Goal: Information Seeking & Learning: Learn about a topic

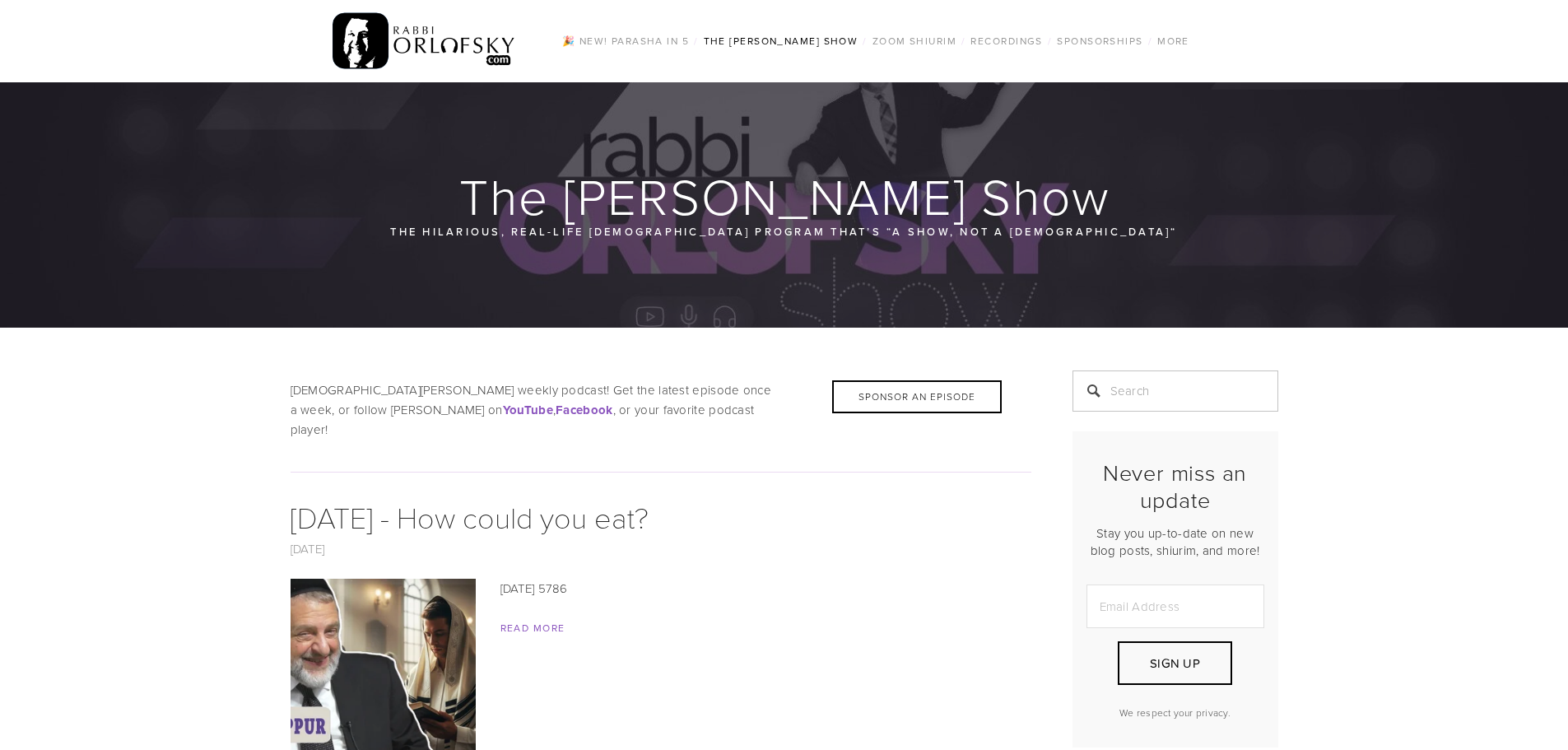
click at [423, 38] on img at bounding box center [424, 41] width 183 height 64
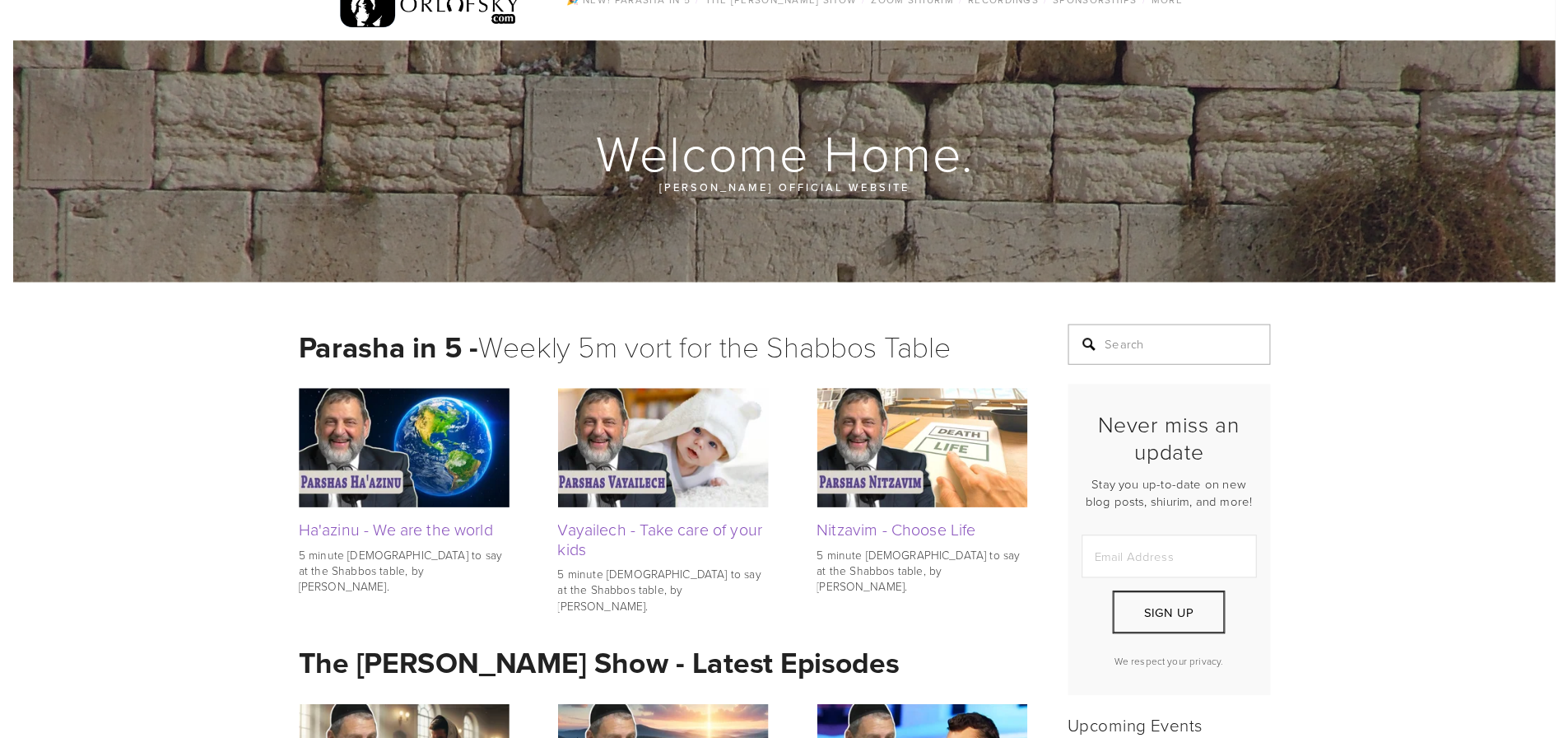
scroll to position [83, 0]
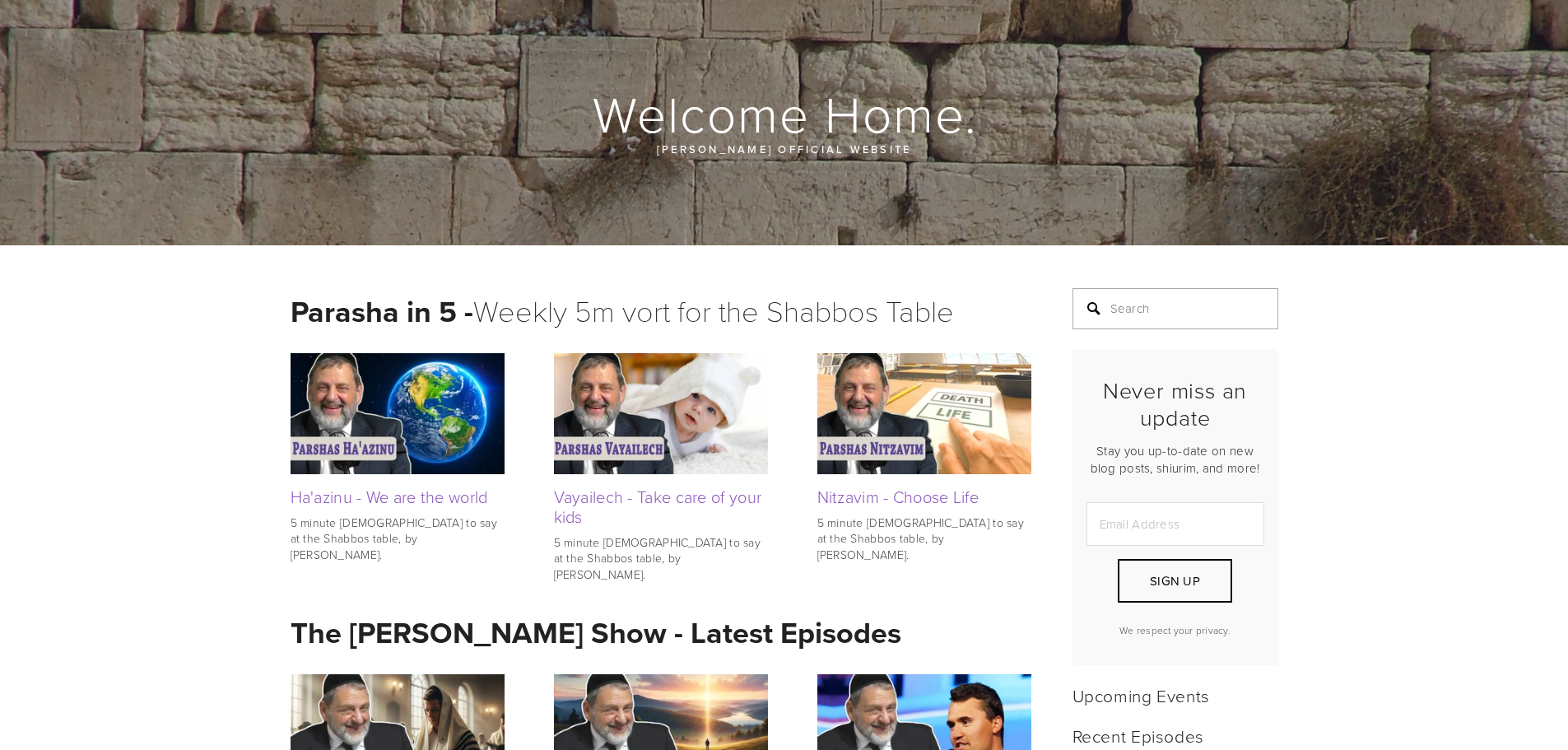
click at [1134, 304] on input "Search" at bounding box center [1175, 309] width 206 height 41
type input "platonic"
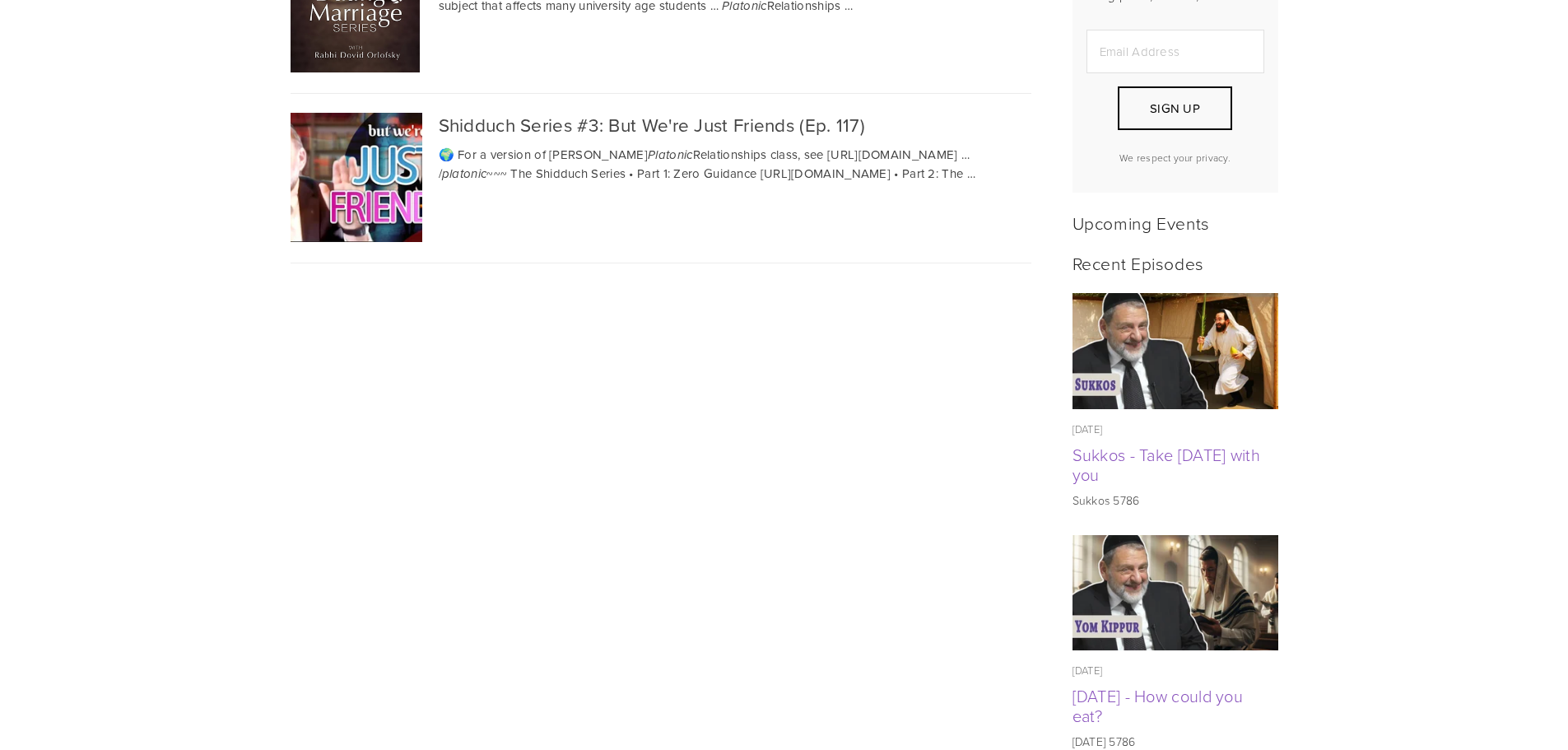
scroll to position [247, 0]
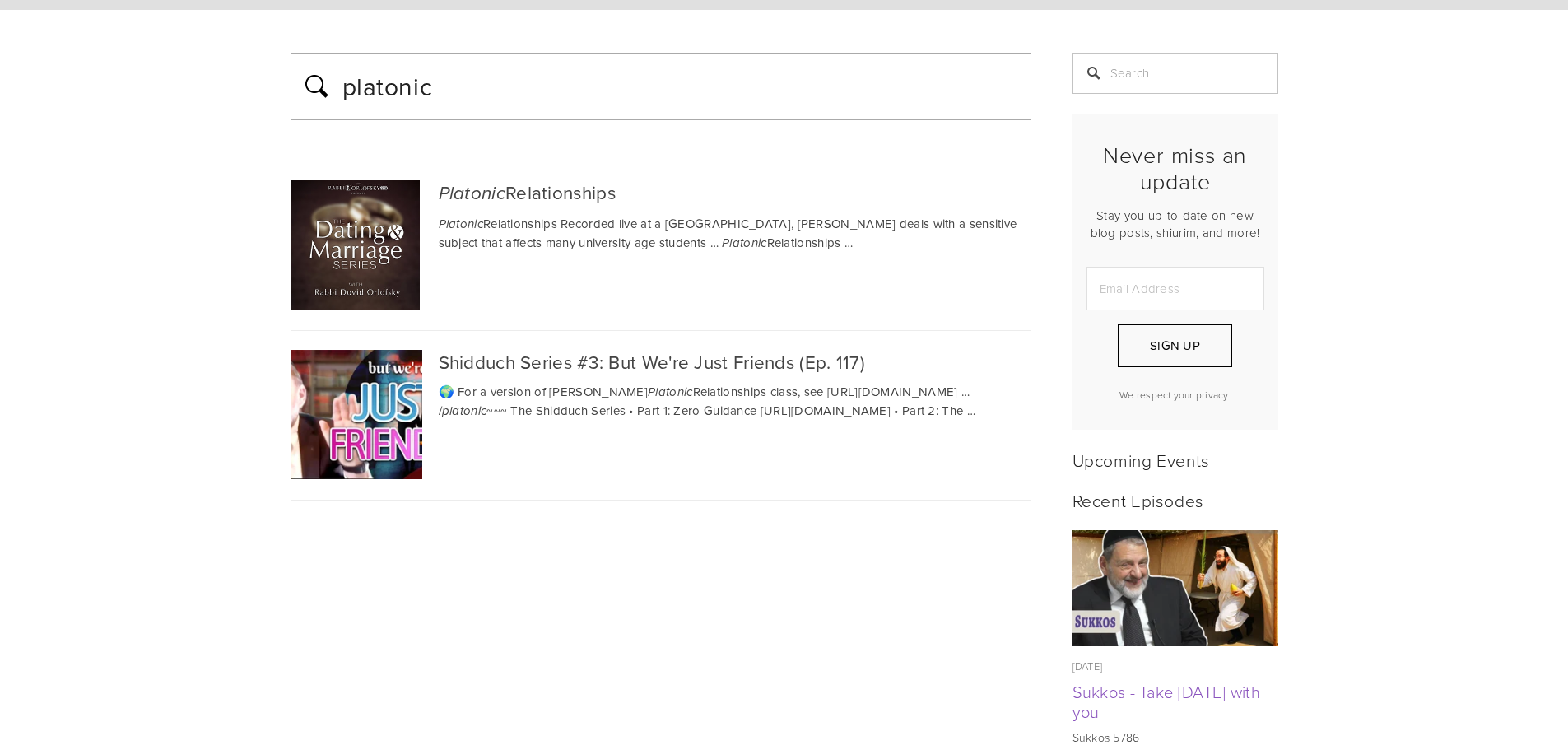
click at [351, 245] on img at bounding box center [354, 244] width 129 height 129
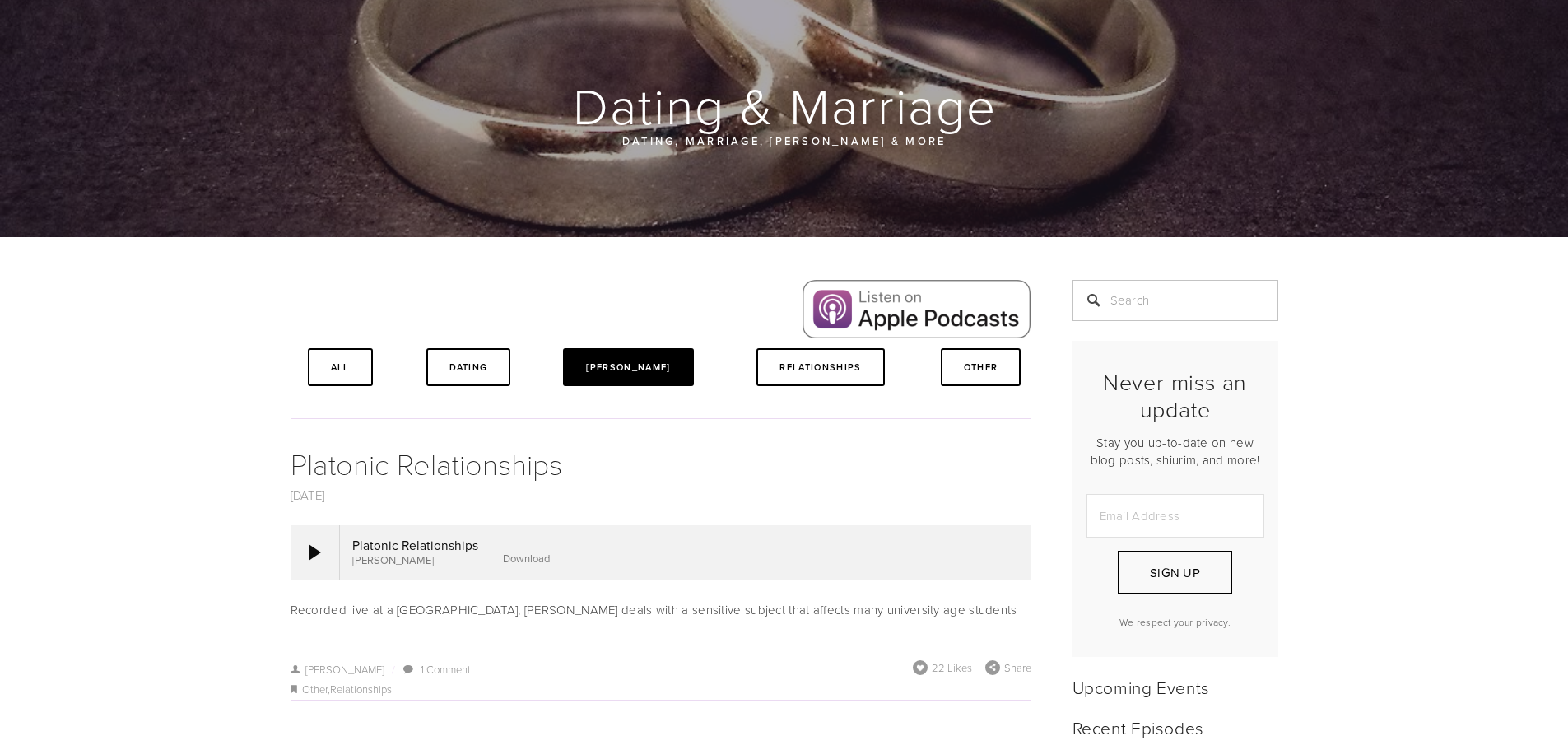
scroll to position [247, 0]
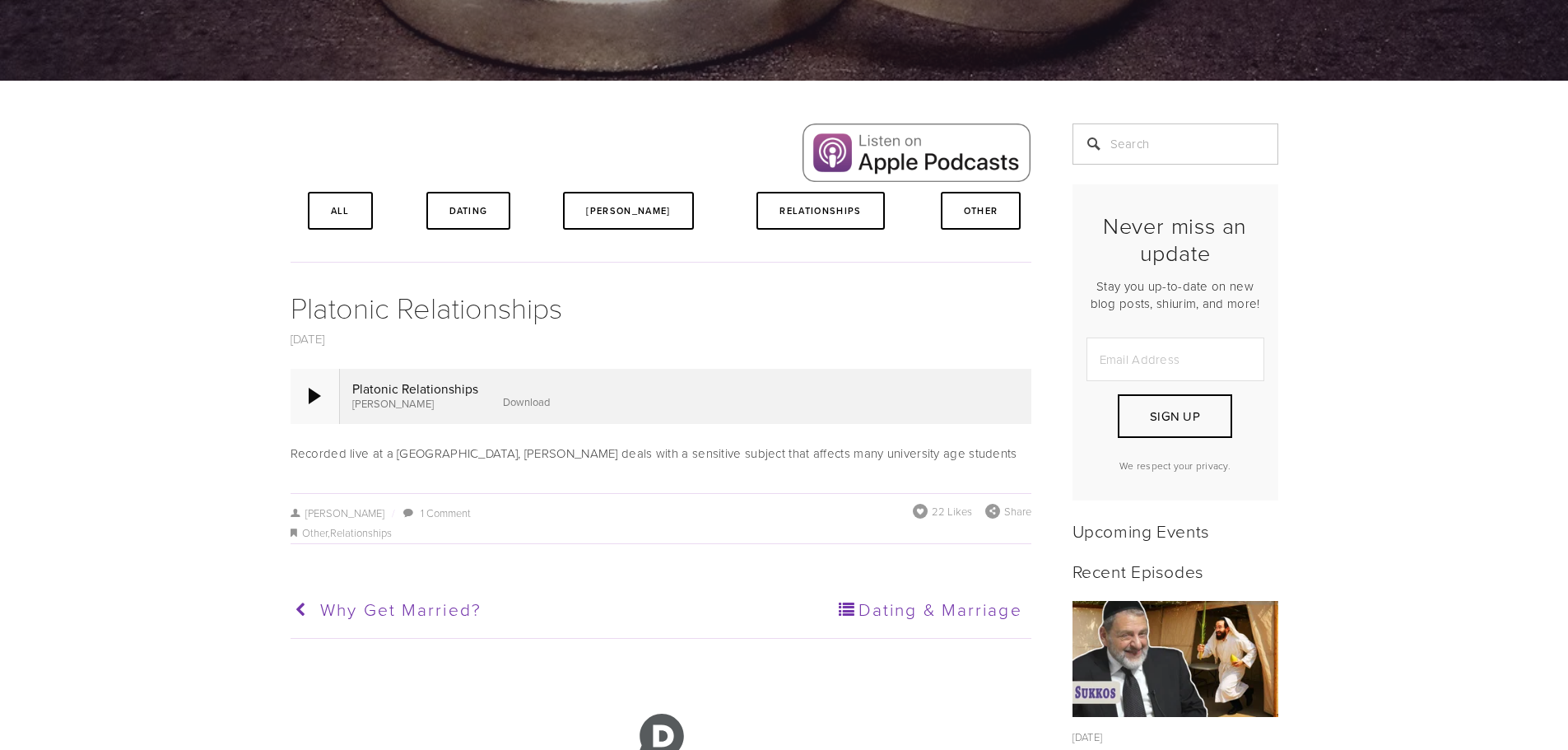
click at [312, 388] on div at bounding box center [314, 396] width 12 height 17
click at [321, 395] on div at bounding box center [314, 396] width 49 height 55
click at [297, 398] on div at bounding box center [314, 396] width 49 height 55
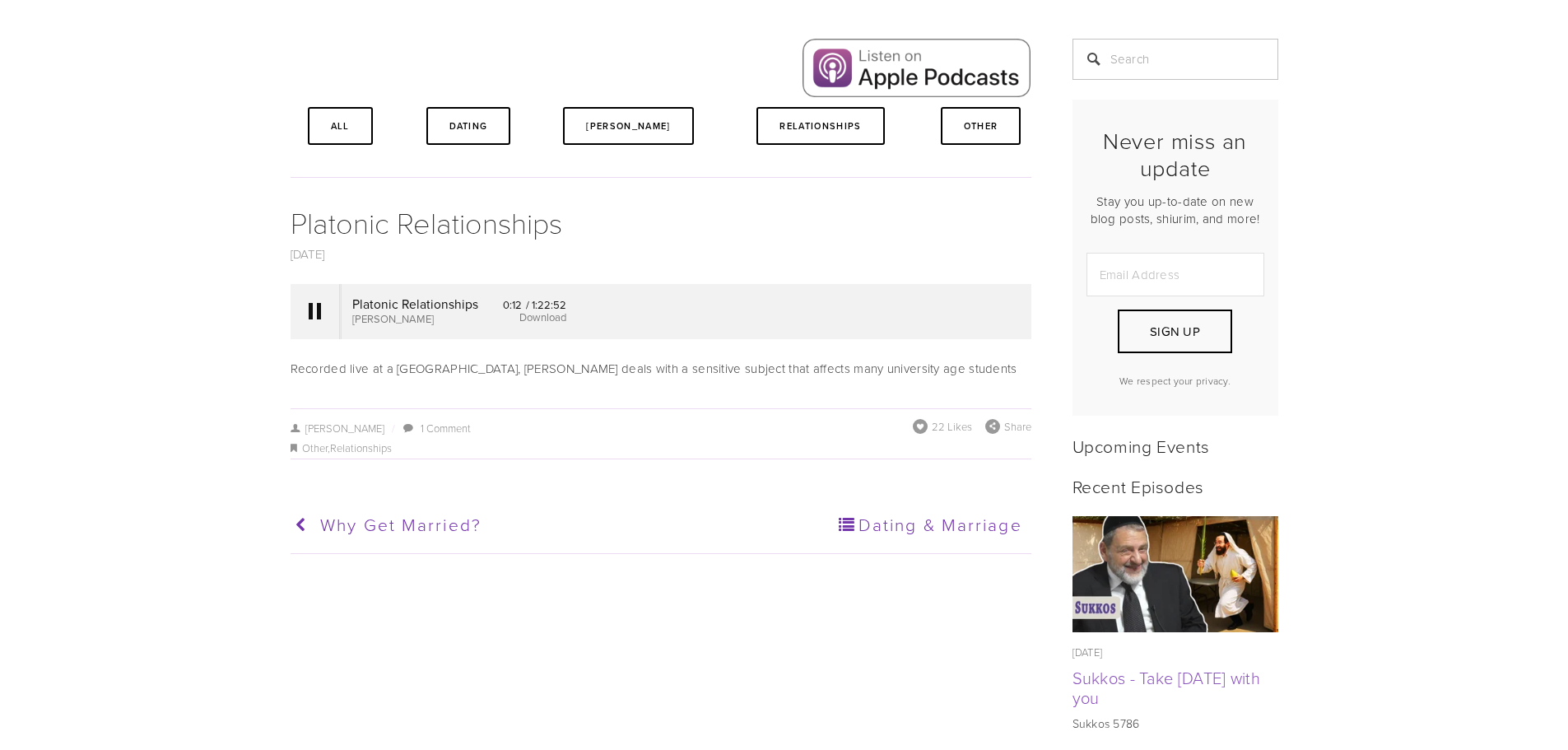
scroll to position [329, 0]
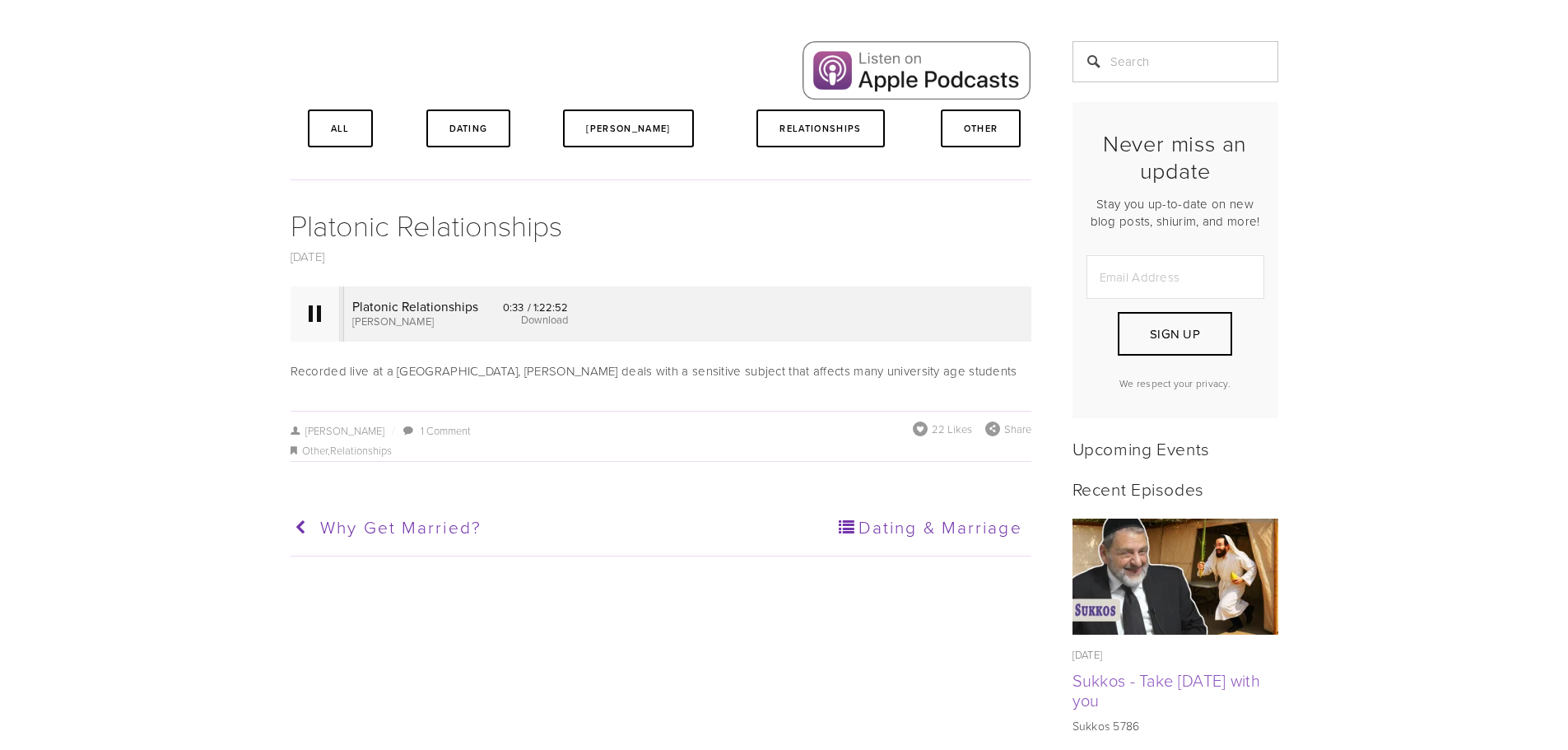
click at [310, 313] on div at bounding box center [314, 313] width 12 height 17
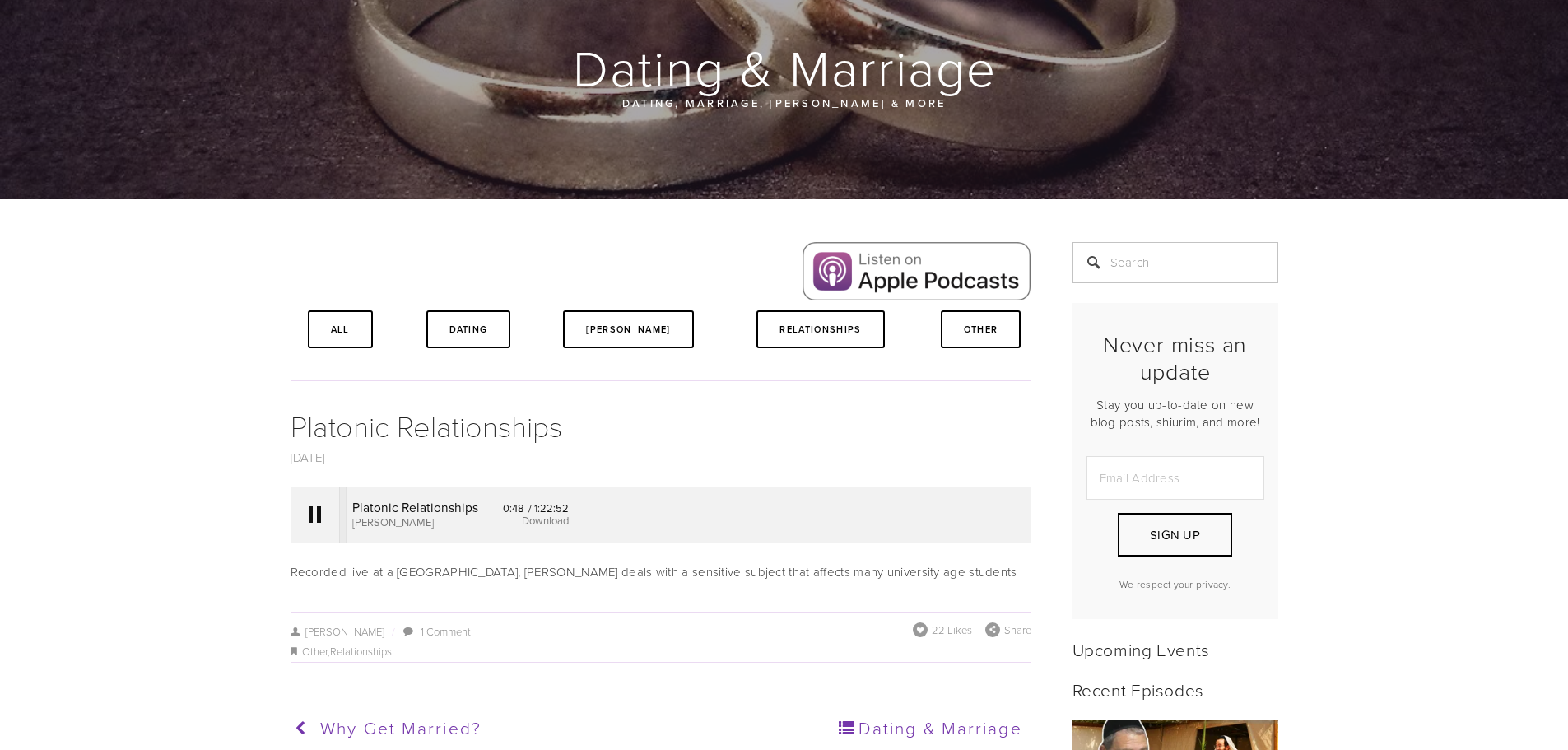
scroll to position [0, 0]
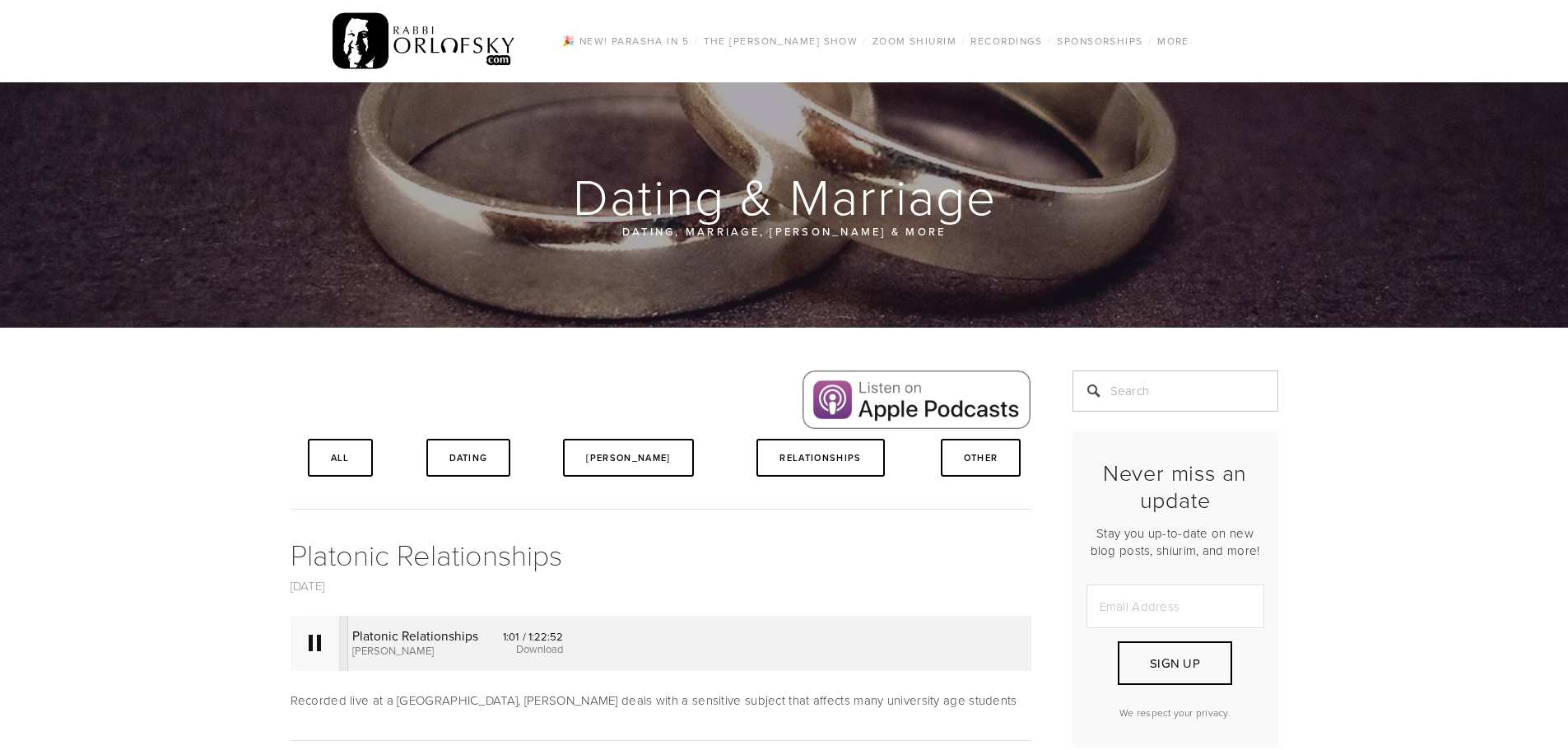
click at [322, 648] on div at bounding box center [314, 642] width 49 height 55
click at [317, 642] on div at bounding box center [314, 643] width 12 height 17
click at [312, 637] on div at bounding box center [314, 643] width 12 height 17
